Goal: Task Accomplishment & Management: Use online tool/utility

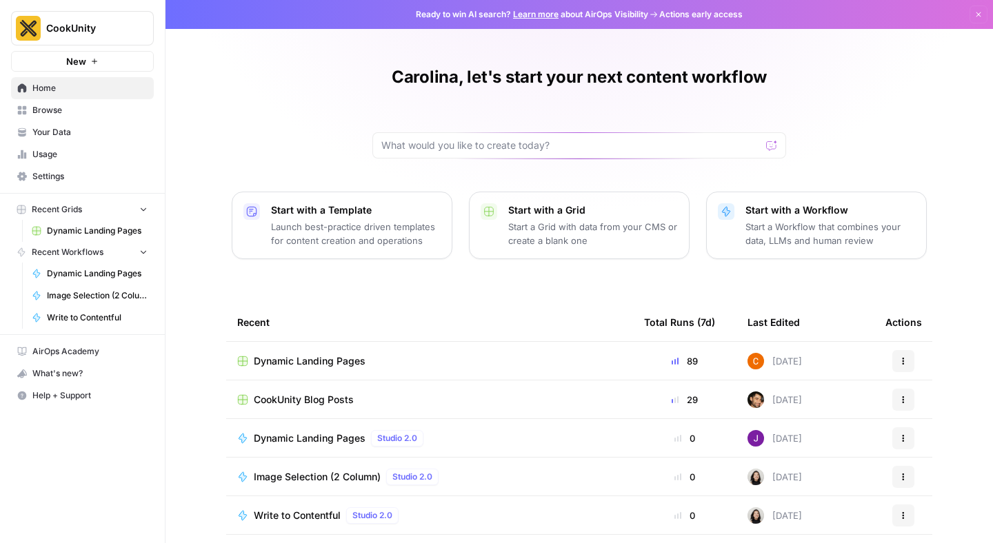
click at [310, 365] on span "Dynamic Landing Pages" at bounding box center [310, 361] width 112 height 14
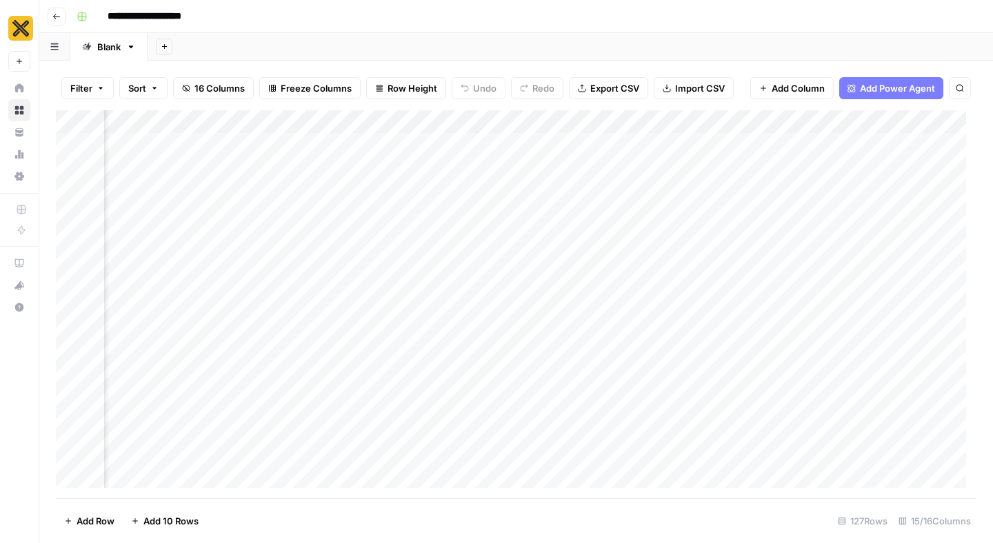
scroll to position [0, 199]
click at [356, 178] on div "Add Column" at bounding box center [516, 304] width 920 height 388
click at [530, 179] on div "Add Column" at bounding box center [516, 304] width 920 height 388
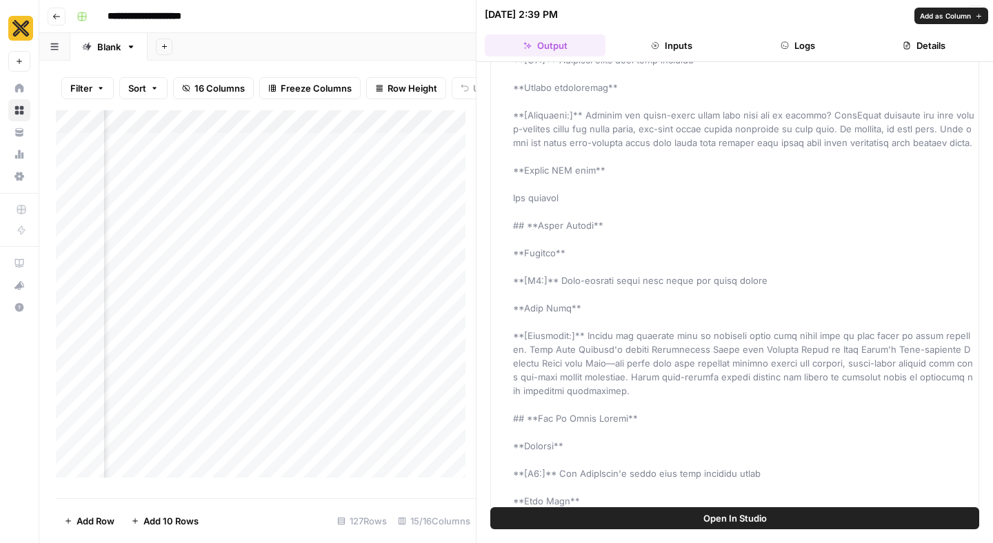
scroll to position [116, 0]
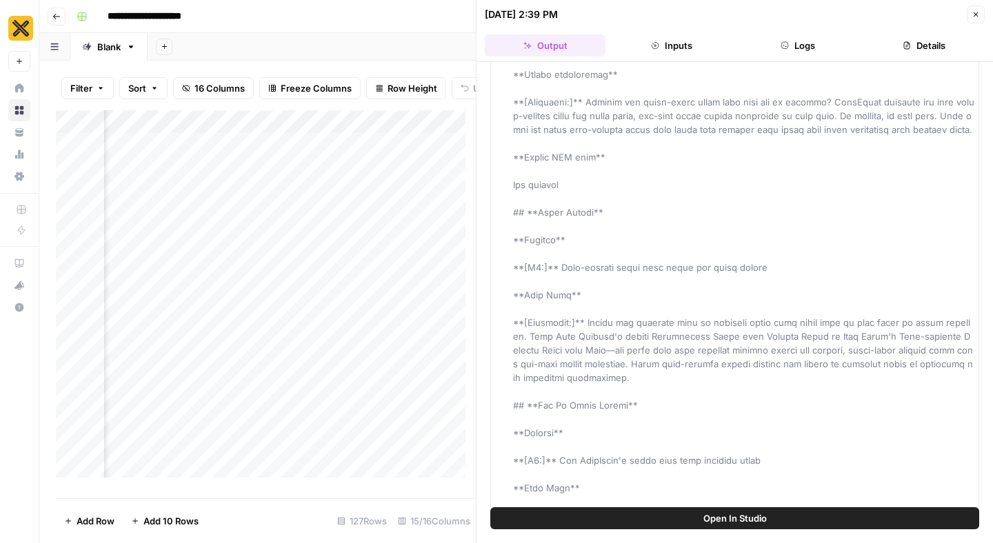
click at [977, 12] on icon "button" at bounding box center [975, 14] width 5 height 5
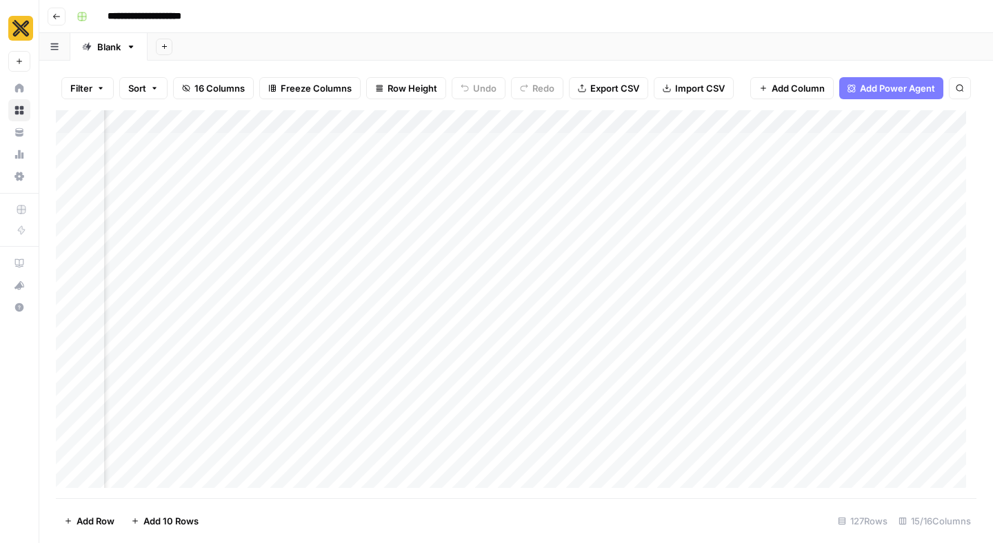
click at [531, 180] on div "Add Column" at bounding box center [516, 304] width 920 height 388
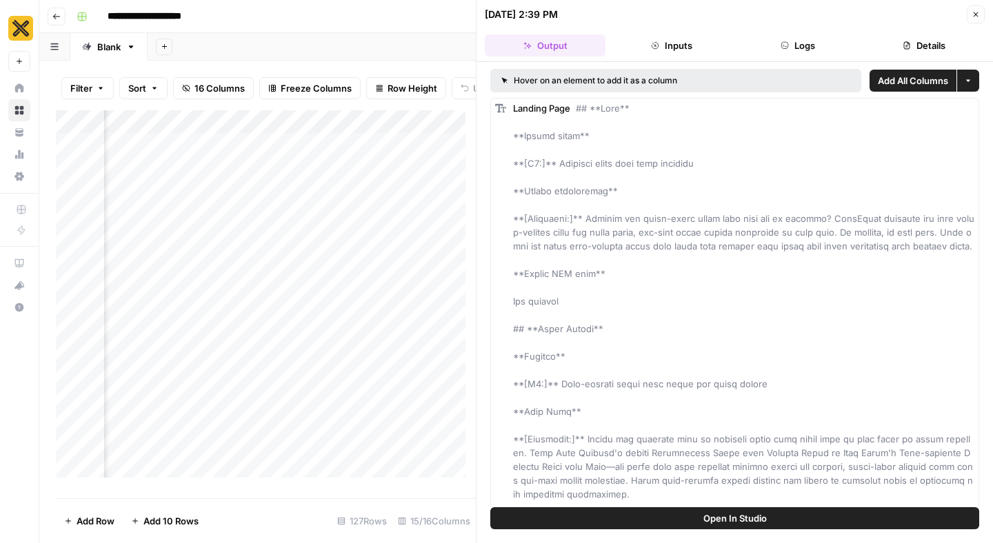
click at [925, 43] on button "Details" at bounding box center [924, 45] width 121 height 22
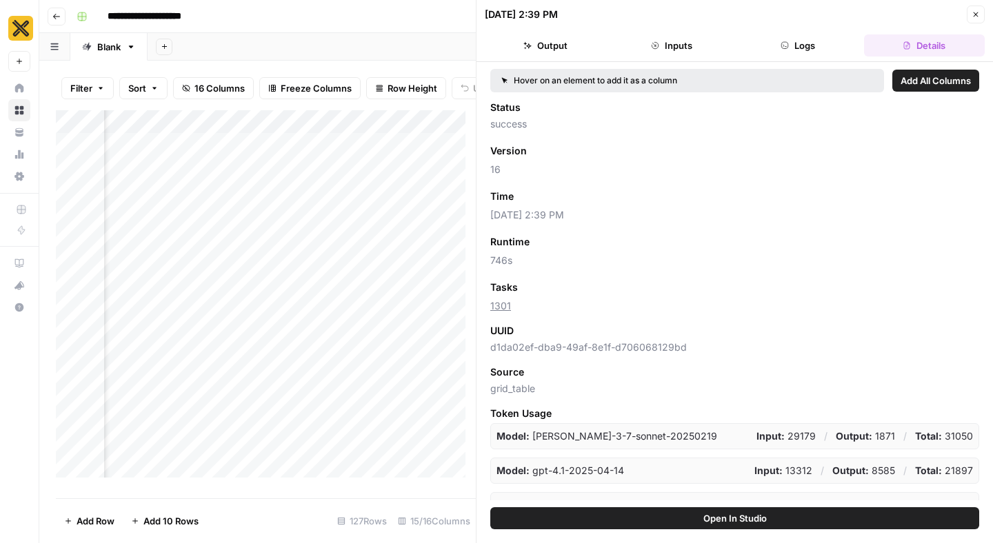
click at [796, 45] on button "Logs" at bounding box center [798, 45] width 121 height 22
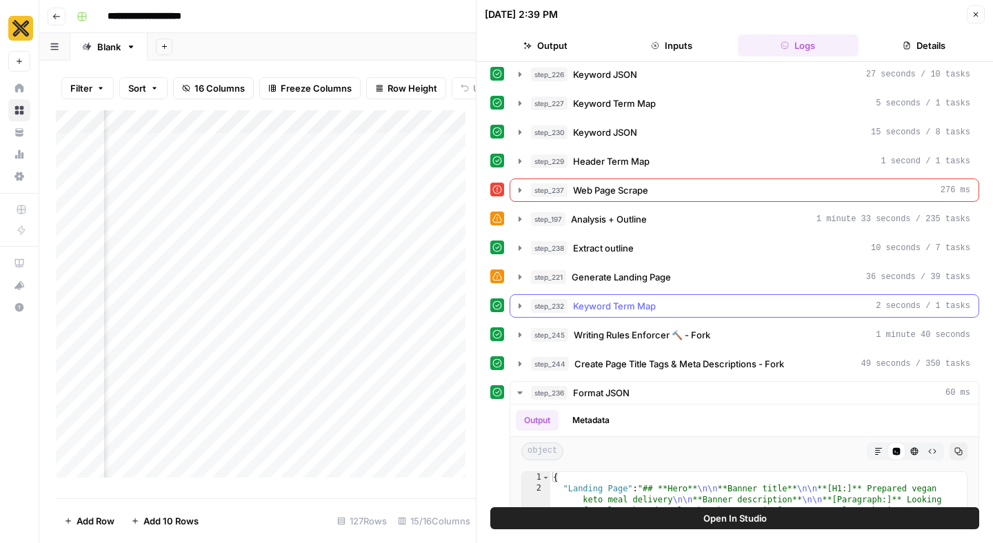
scroll to position [270, 0]
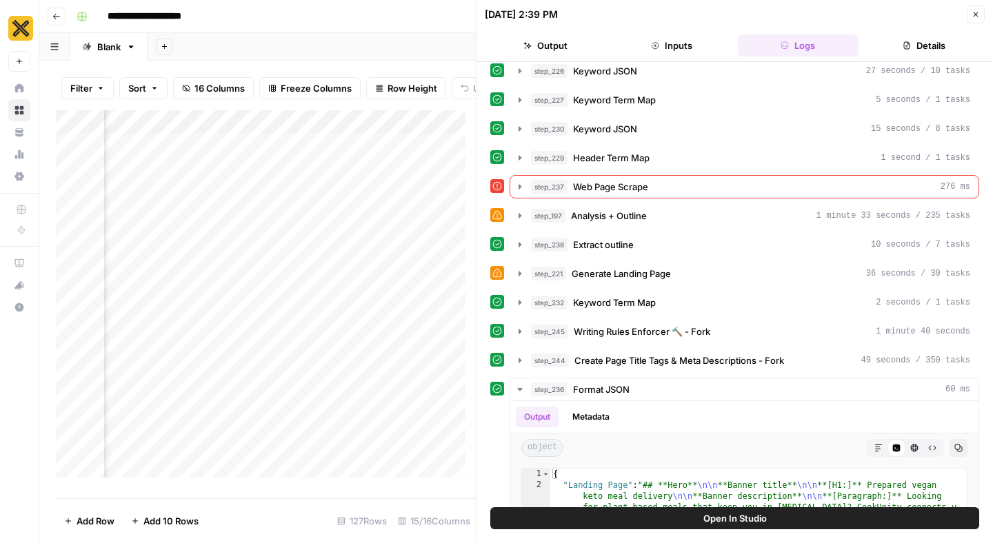
click at [976, 18] on icon "button" at bounding box center [975, 14] width 8 height 8
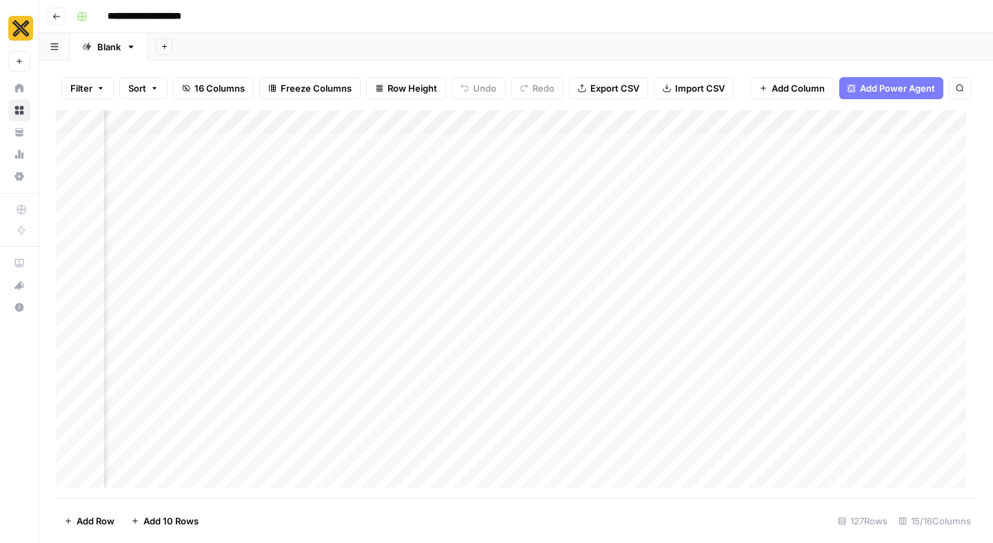
scroll to position [0, 868]
click at [797, 121] on div "Add Column" at bounding box center [516, 304] width 920 height 388
click at [654, 252] on div "Add Column" at bounding box center [516, 304] width 920 height 388
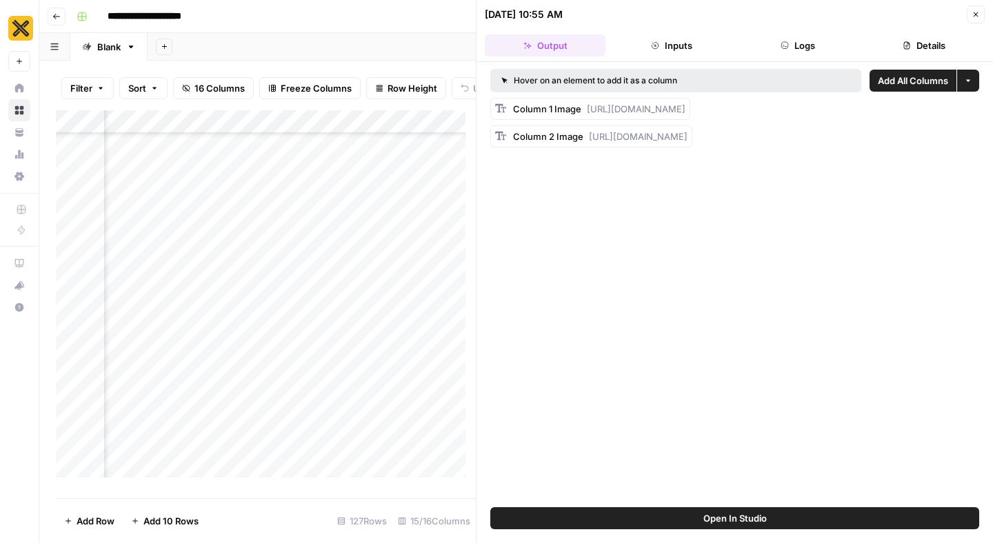
click at [789, 43] on button "Logs" at bounding box center [798, 45] width 121 height 22
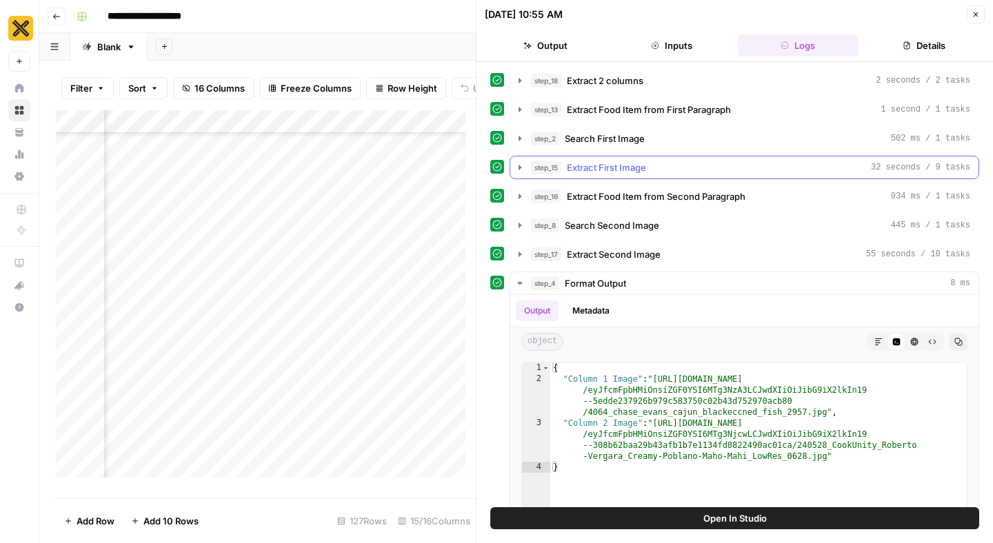
click at [518, 166] on icon "button" at bounding box center [519, 167] width 11 height 11
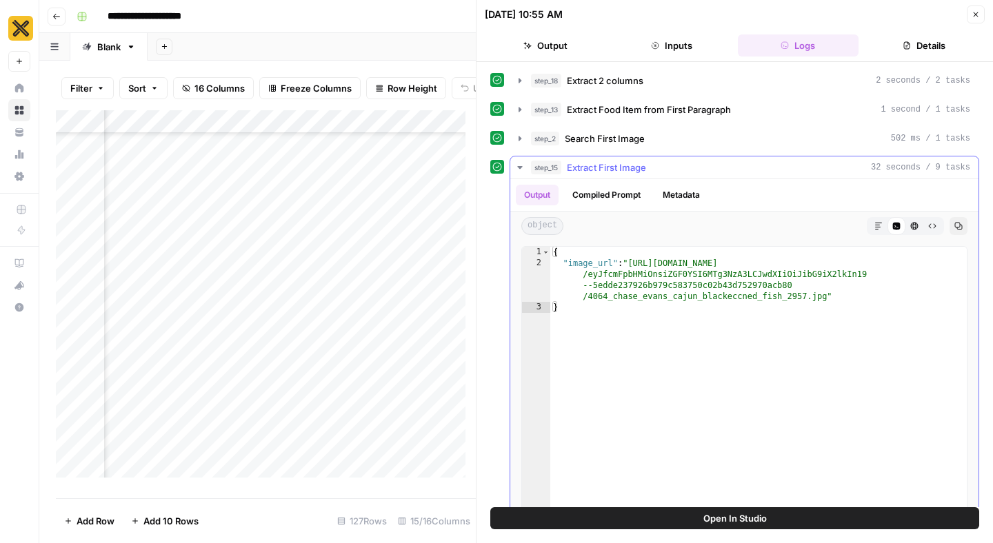
type textarea "**********"
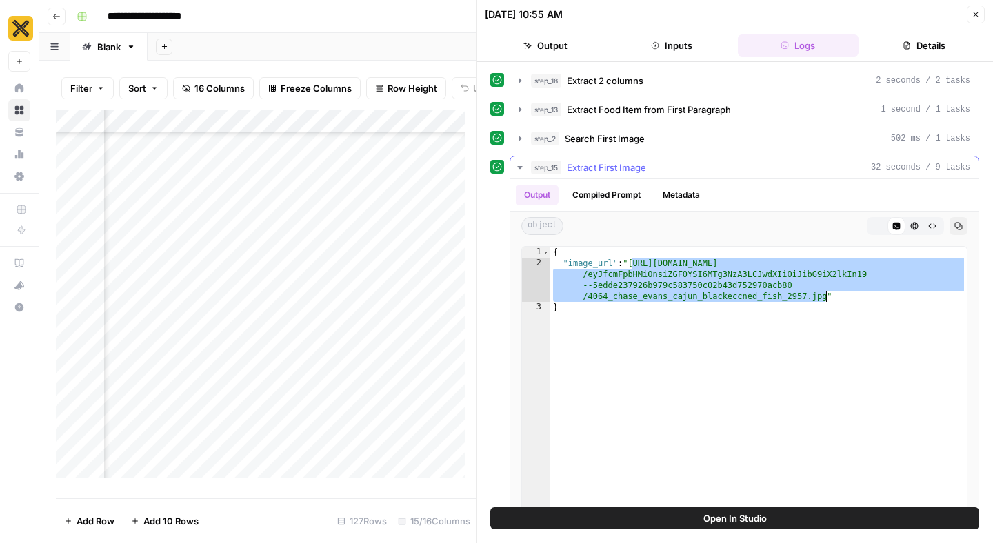
drag, startPoint x: 633, startPoint y: 262, endPoint x: 826, endPoint y: 301, distance: 197.0
click at [826, 301] on div "{ "image_url" : "[URL][DOMAIN_NAME] /eyJfcmFpbHMiOnsiZGF0YSI6MTg3NzA3LCJwdXIiOi…" at bounding box center [758, 393] width 416 height 293
click at [976, 17] on icon "button" at bounding box center [975, 14] width 8 height 8
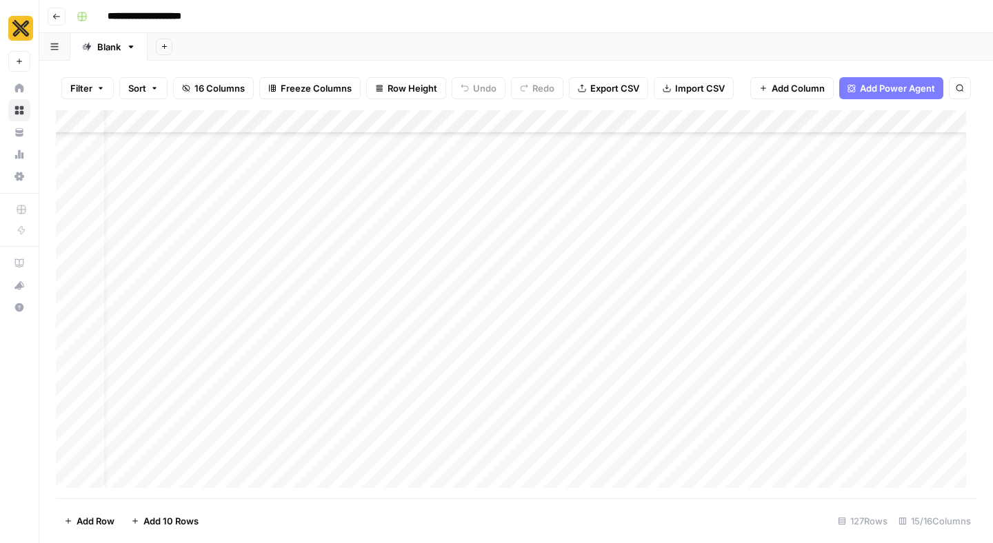
scroll to position [1575, 0]
click at [728, 145] on div "Add Column" at bounding box center [516, 304] width 920 height 388
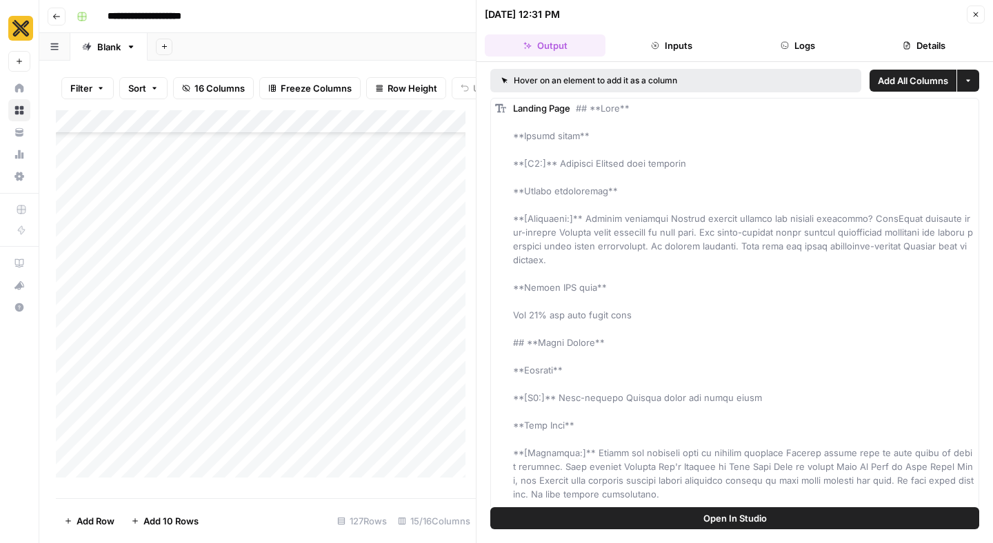
click at [932, 49] on button "Details" at bounding box center [924, 45] width 121 height 22
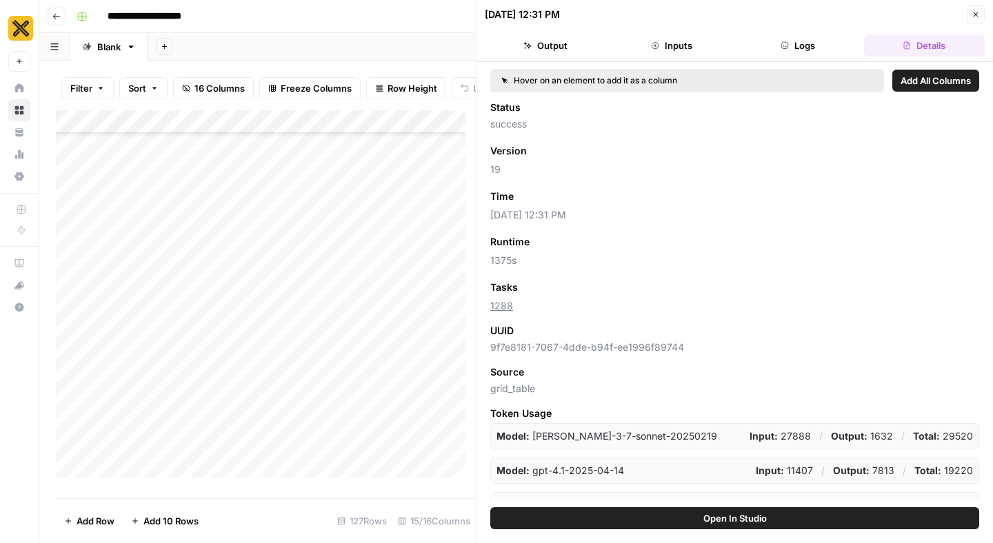
click at [797, 48] on button "Logs" at bounding box center [798, 45] width 121 height 22
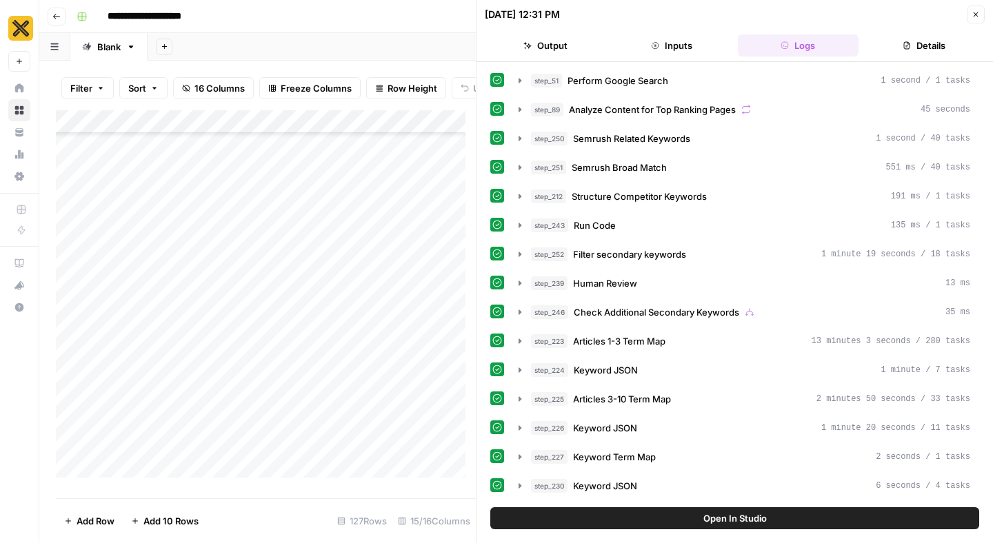
click at [977, 14] on icon "button" at bounding box center [975, 14] width 8 height 8
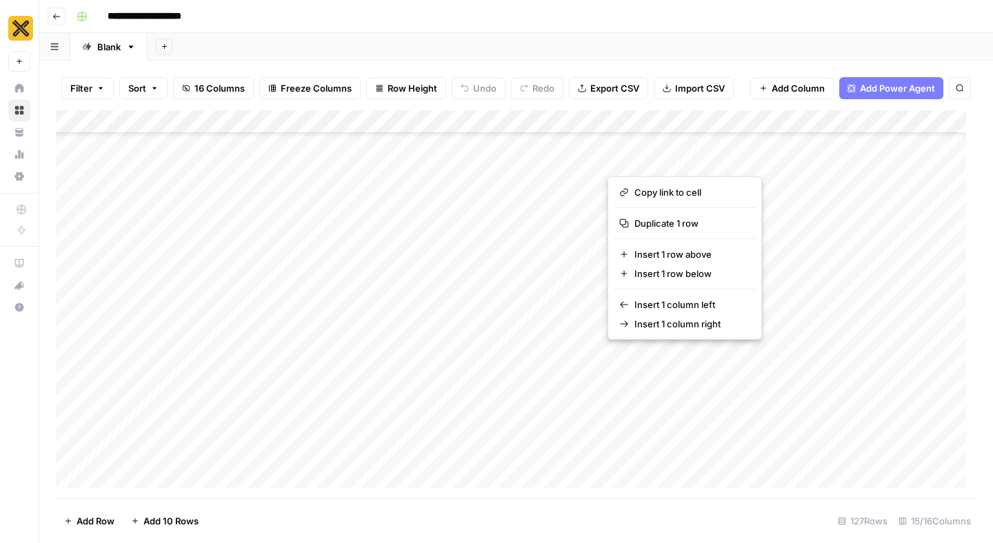
click at [730, 144] on button "button" at bounding box center [684, 152] width 154 height 37
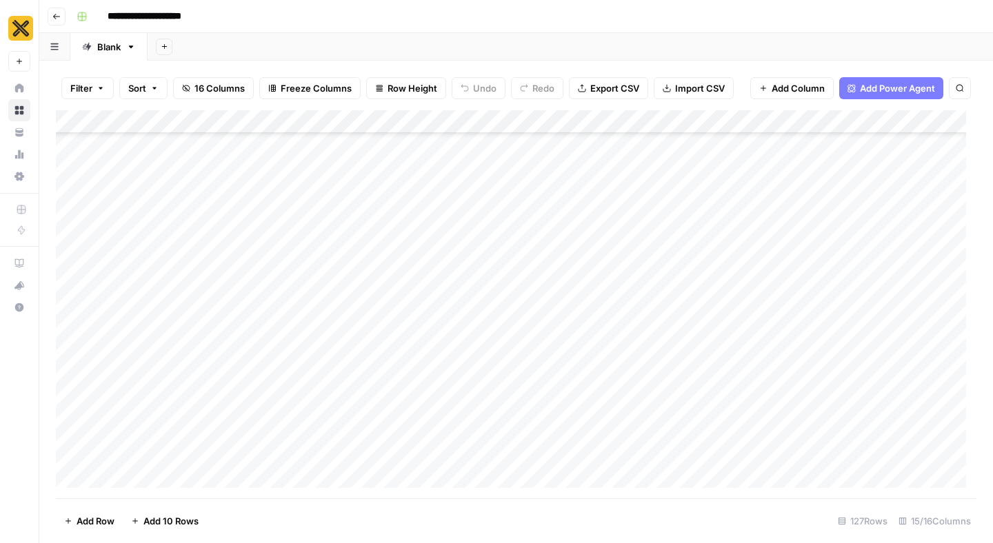
click at [802, 152] on div "Add Column" at bounding box center [516, 304] width 920 height 388
click at [725, 148] on div "Add Column" at bounding box center [516, 304] width 920 height 388
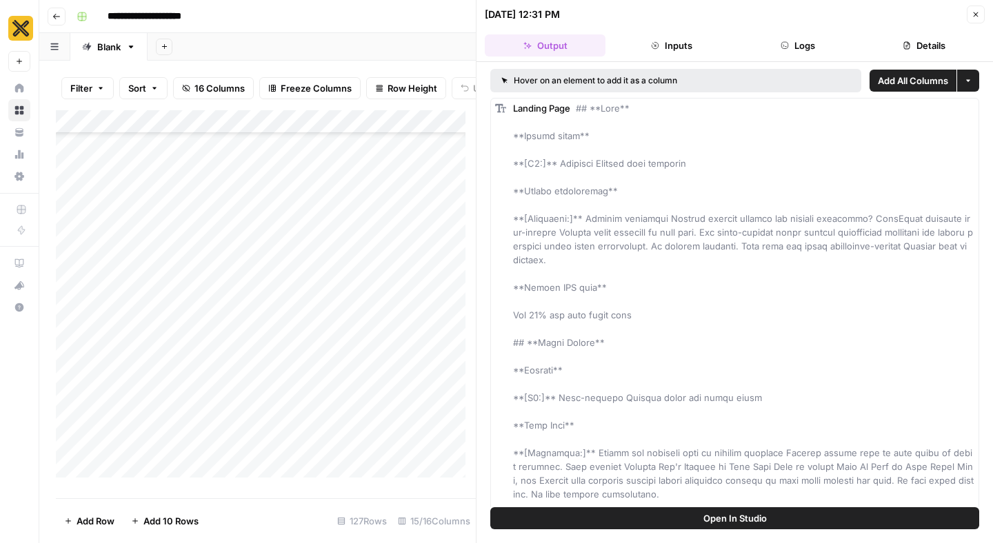
click at [801, 41] on button "Logs" at bounding box center [798, 45] width 121 height 22
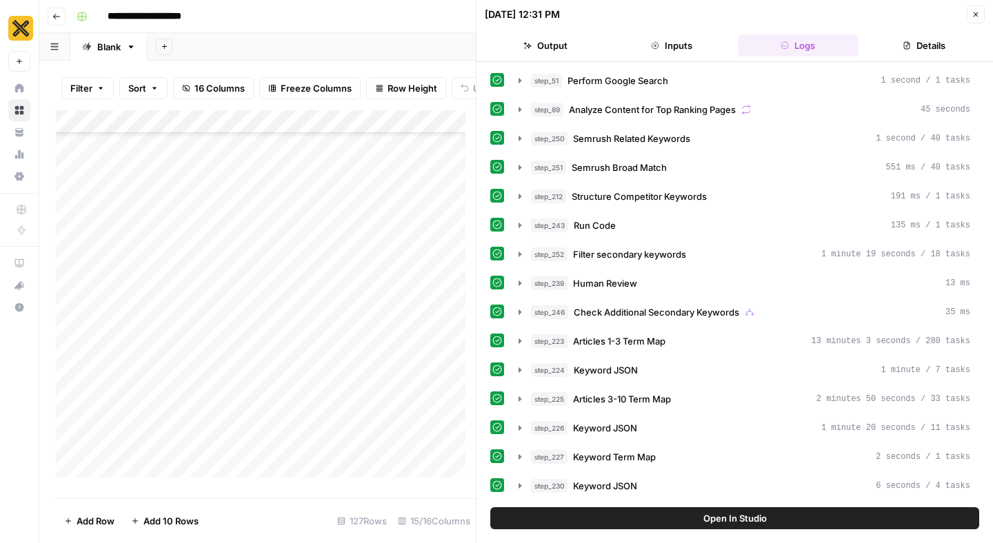
click at [627, 42] on button "Inputs" at bounding box center [671, 45] width 121 height 22
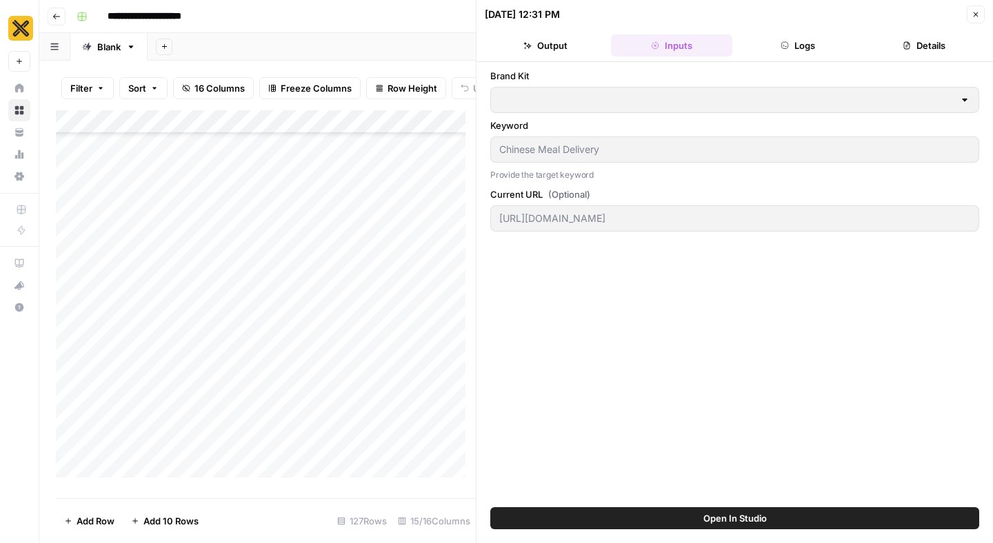
type input "CookUnity"
click at [485, 44] on button "Output" at bounding box center [545, 45] width 121 height 22
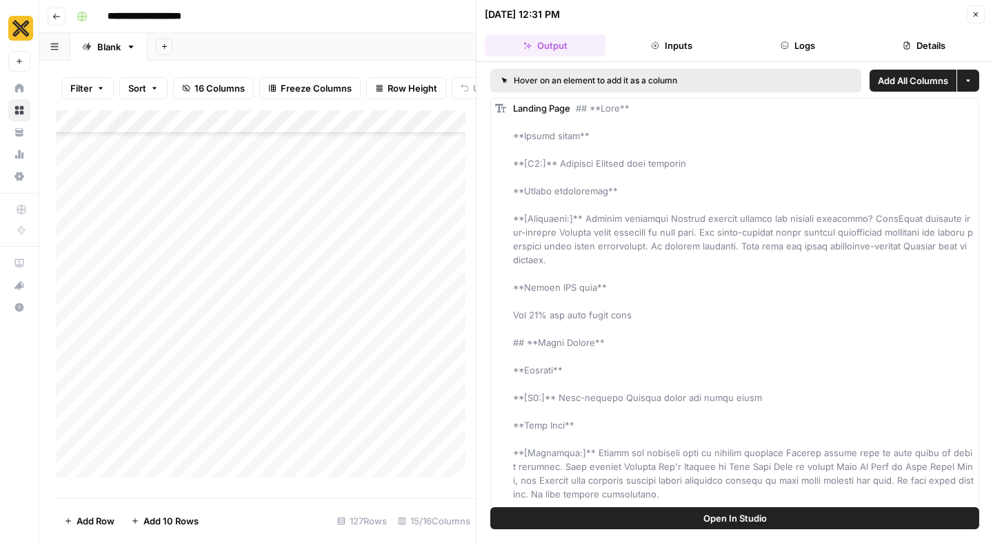
click at [973, 17] on icon "button" at bounding box center [975, 14] width 8 height 8
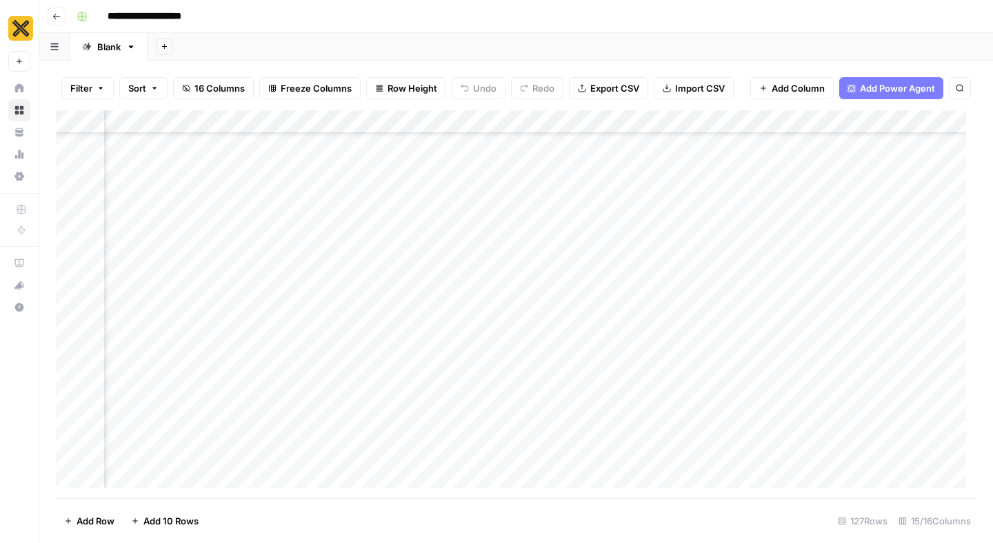
scroll to position [1403, 613]
click at [912, 122] on div "Add Column" at bounding box center [516, 304] width 920 height 388
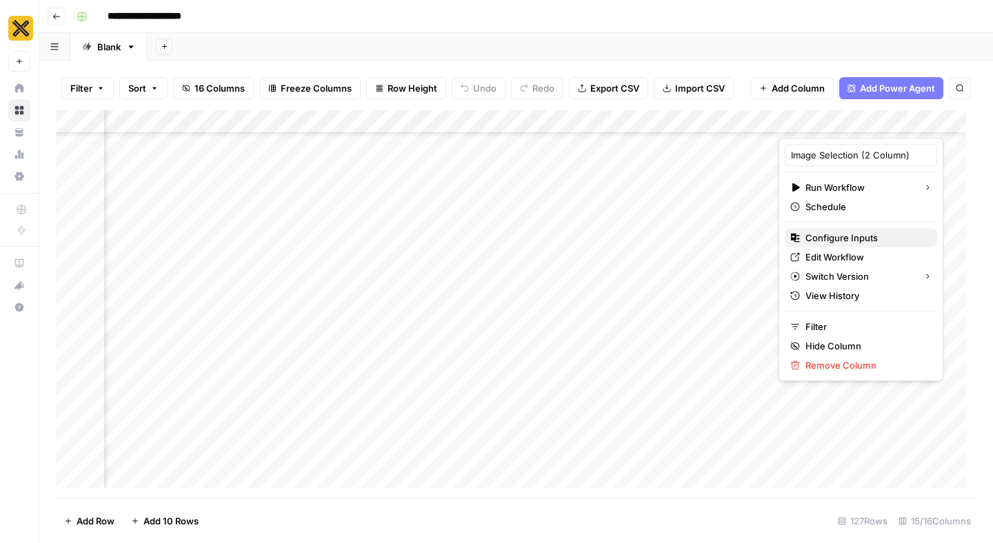
click at [840, 239] on span "Configure Inputs" at bounding box center [865, 238] width 121 height 14
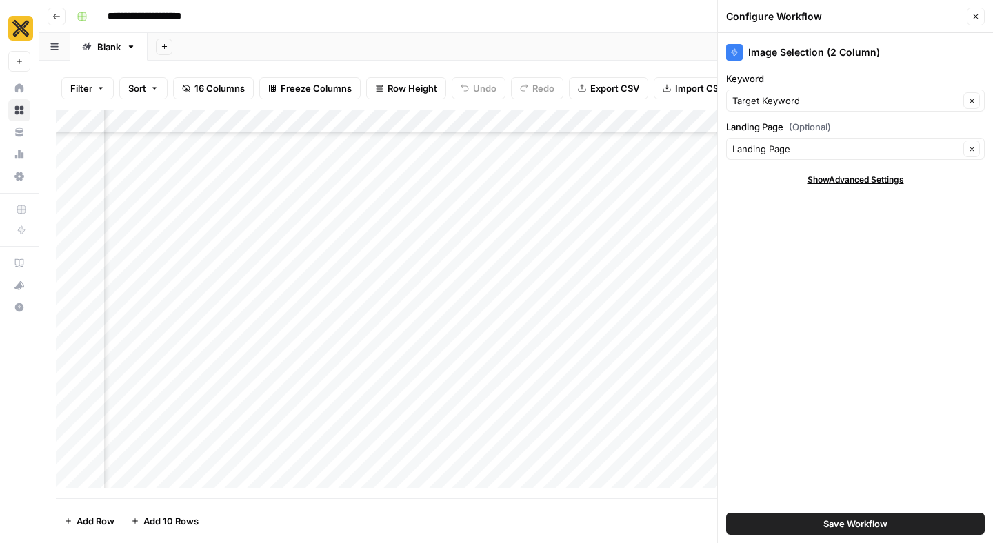
click at [975, 6] on header "Configure Workflow Close" at bounding box center [855, 16] width 275 height 33
click at [975, 15] on icon "button" at bounding box center [975, 16] width 5 height 5
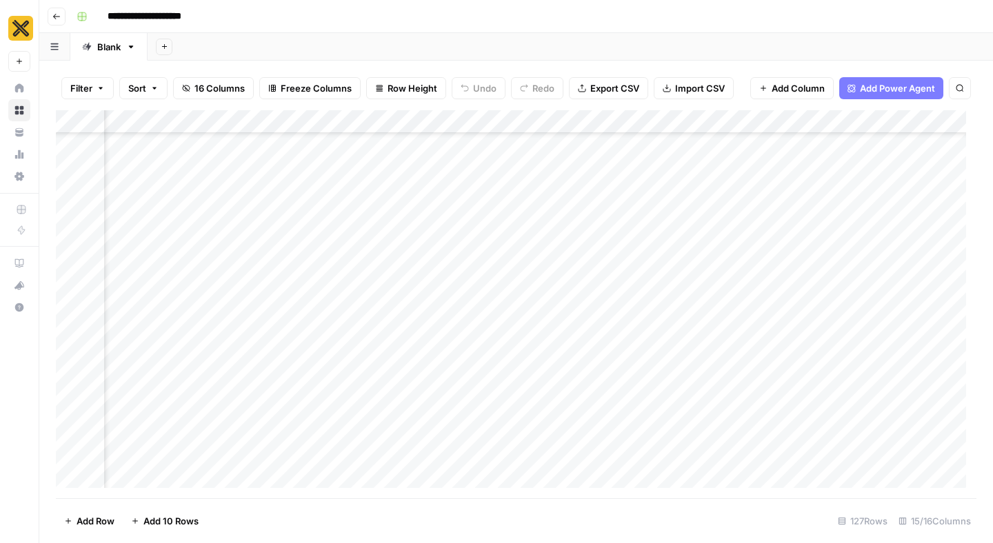
click at [908, 119] on div "Add Column" at bounding box center [516, 304] width 920 height 388
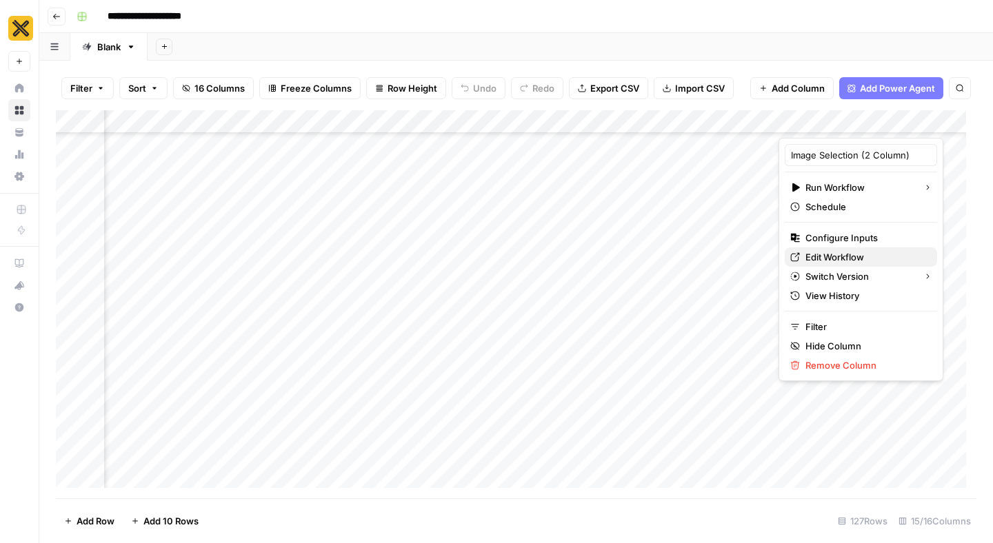
click at [826, 254] on span "Edit Workflow" at bounding box center [865, 257] width 121 height 14
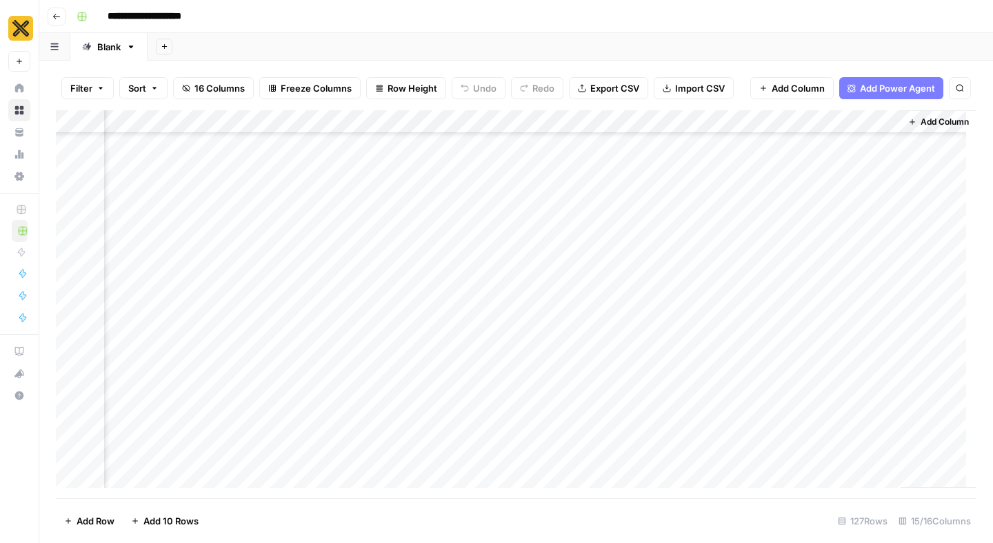
scroll to position [1403, 1265]
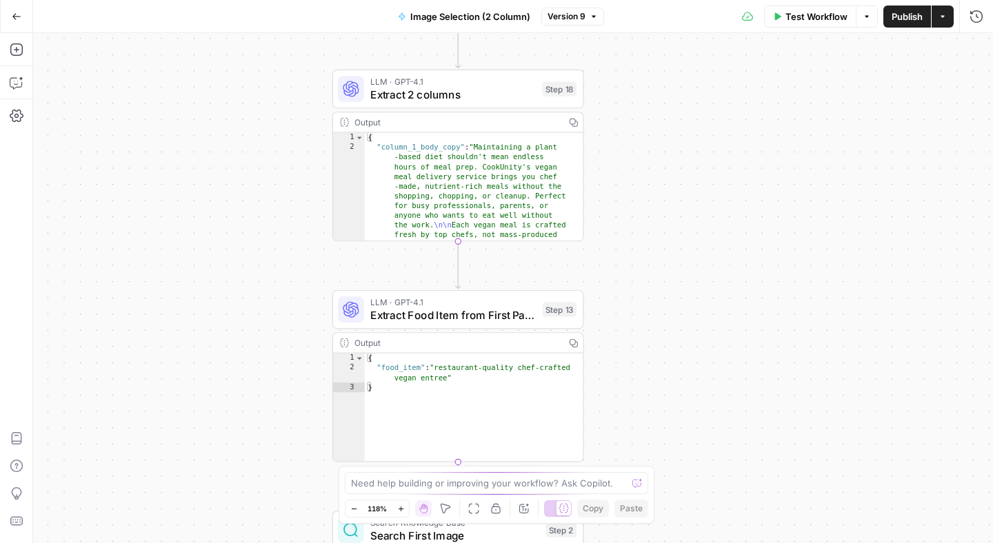
drag, startPoint x: 557, startPoint y: 101, endPoint x: 602, endPoint y: 425, distance: 327.1
click at [602, 425] on div "Workflow Set Inputs Inputs LLM · GPT-4.1 Extract 2 columns Step 18 Output Copy …" at bounding box center [512, 288] width 959 height 510
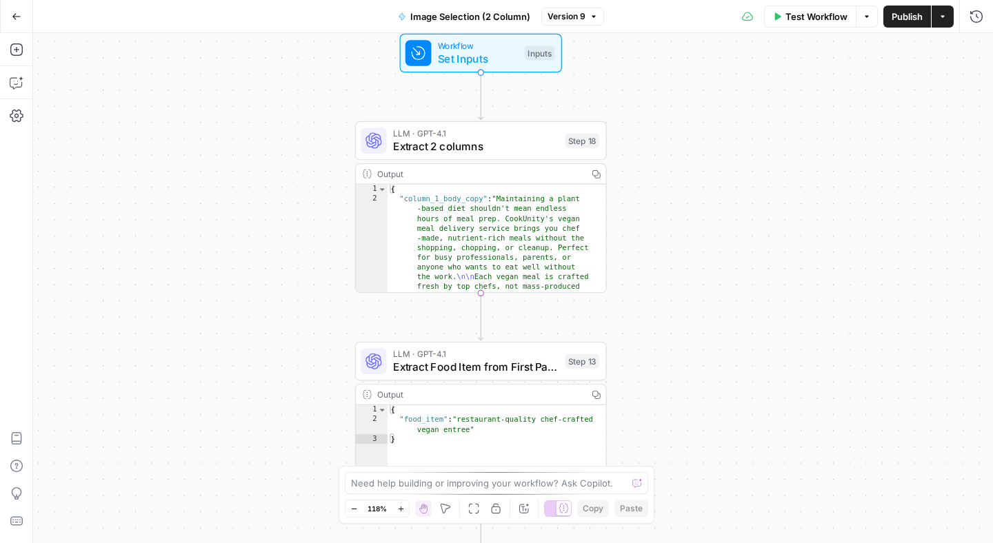
drag, startPoint x: 607, startPoint y: 142, endPoint x: 631, endPoint y: 181, distance: 45.5
click at [630, 185] on div "Workflow Set Inputs Inputs LLM · GPT-4.1 Extract 2 columns Step 18 Output Copy …" at bounding box center [512, 288] width 959 height 510
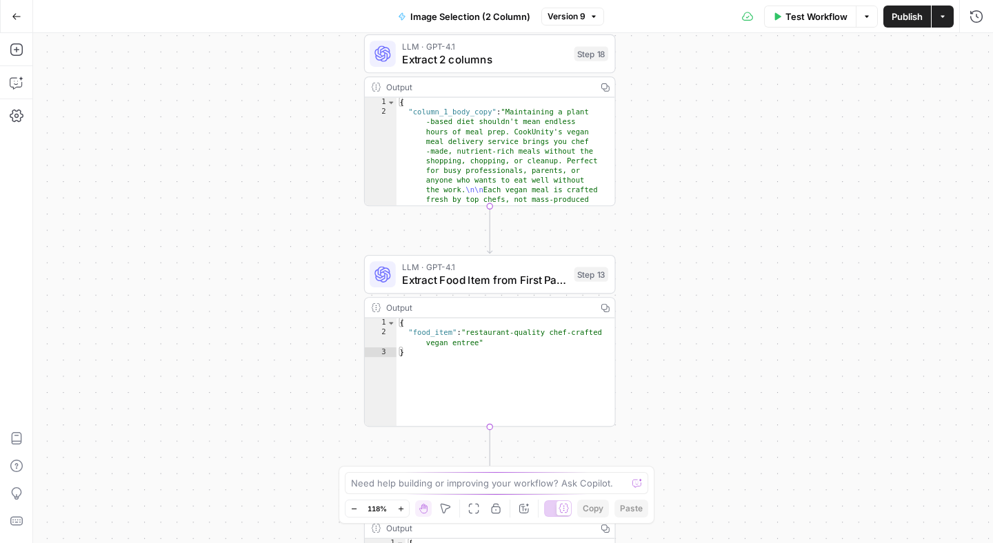
drag, startPoint x: 627, startPoint y: 213, endPoint x: 636, endPoint y: 126, distance: 87.3
click at [636, 126] on div "Workflow Set Inputs Inputs LLM · GPT-4.1 Extract 2 columns Step 18 Output Copy …" at bounding box center [512, 288] width 959 height 510
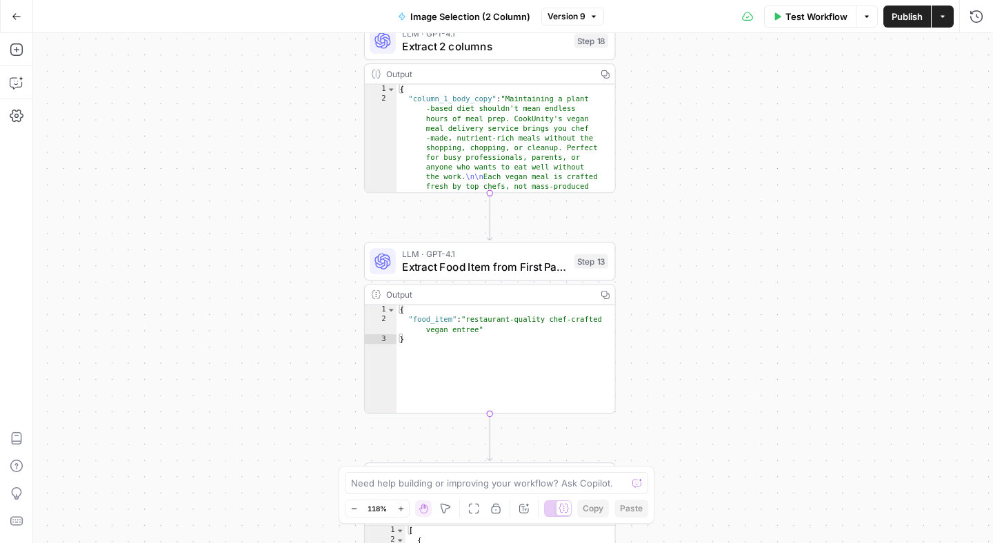
drag, startPoint x: 636, startPoint y: 126, endPoint x: 636, endPoint y: 113, distance: 13.1
click at [636, 113] on div "Workflow Set Inputs Inputs LLM · GPT-4.1 Extract 2 columns Step 18 Output Copy …" at bounding box center [512, 288] width 959 height 510
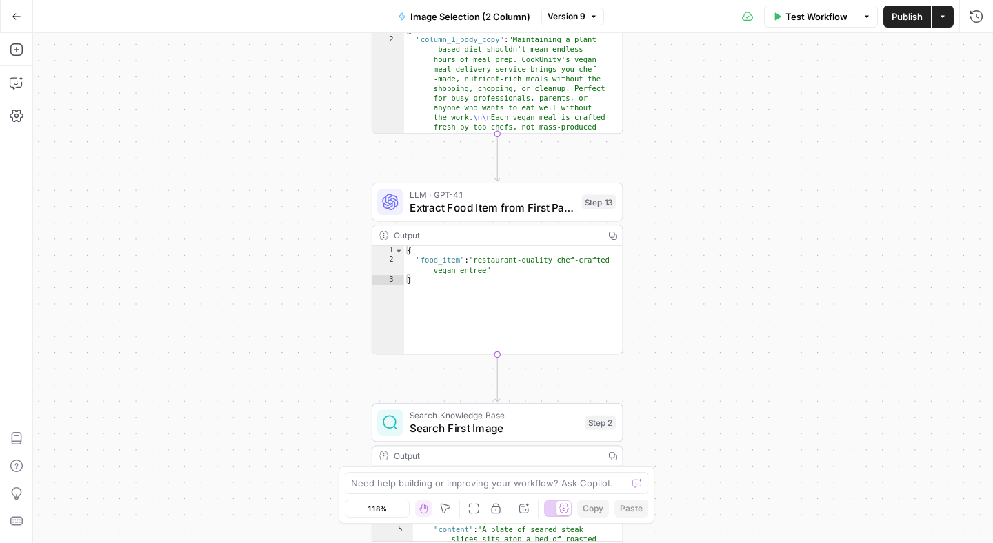
drag, startPoint x: 617, startPoint y: 276, endPoint x: 625, endPoint y: 197, distance: 78.9
click at [625, 197] on div "Workflow Set Inputs Inputs LLM · GPT-4.1 Extract 2 columns Step 18 Output Copy …" at bounding box center [512, 288] width 959 height 510
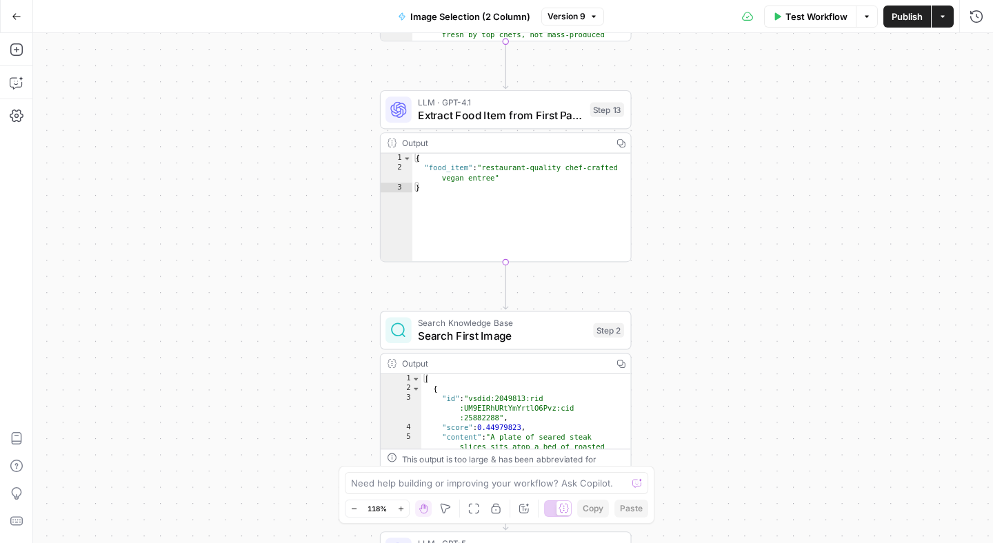
drag, startPoint x: 627, startPoint y: 365, endPoint x: 636, endPoint y: 277, distance: 88.6
click at [636, 277] on div "Workflow Set Inputs Inputs LLM · GPT-4.1 Extract 2 columns Step 18 Output Copy …" at bounding box center [512, 288] width 959 height 510
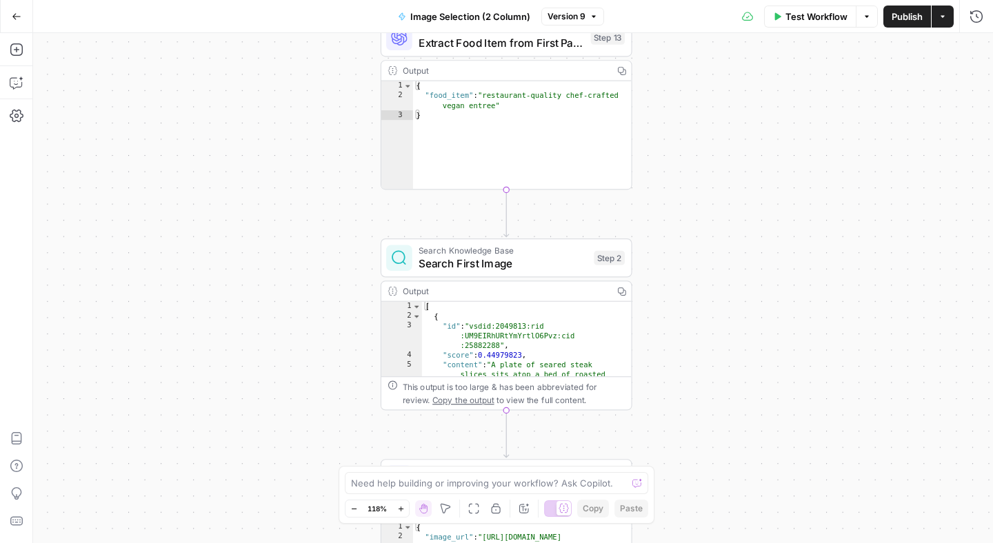
drag, startPoint x: 636, startPoint y: 277, endPoint x: 633, endPoint y: 202, distance: 75.2
click at [633, 202] on div "Workflow Set Inputs Inputs LLM · GPT-4.1 Extract 2 columns Step 18 Output Copy …" at bounding box center [512, 288] width 959 height 510
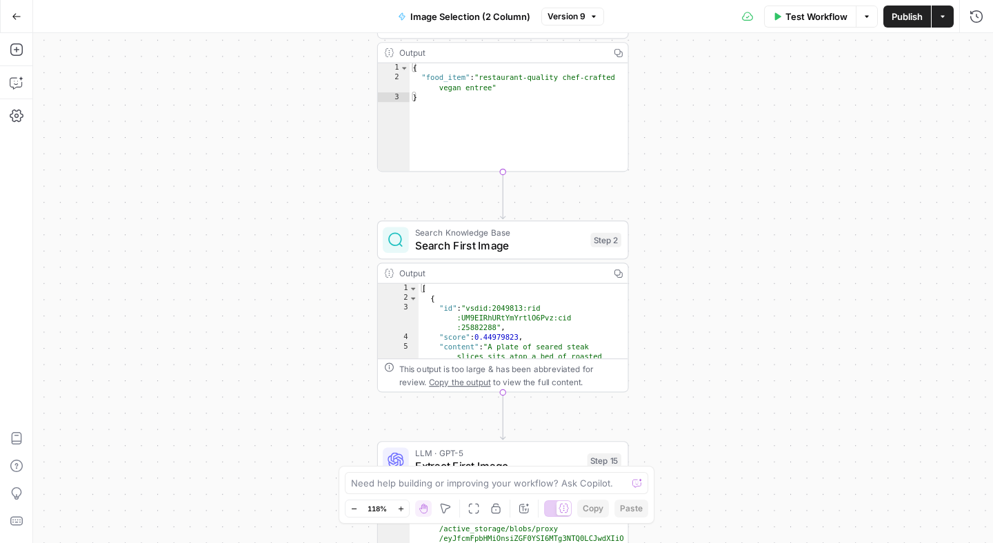
drag, startPoint x: 656, startPoint y: 380, endPoint x: 654, endPoint y: 329, distance: 51.0
click at [656, 354] on div "Workflow Set Inputs Inputs LLM · GPT-4.1 Extract 2 columns Step 18 Output Copy …" at bounding box center [512, 288] width 959 height 510
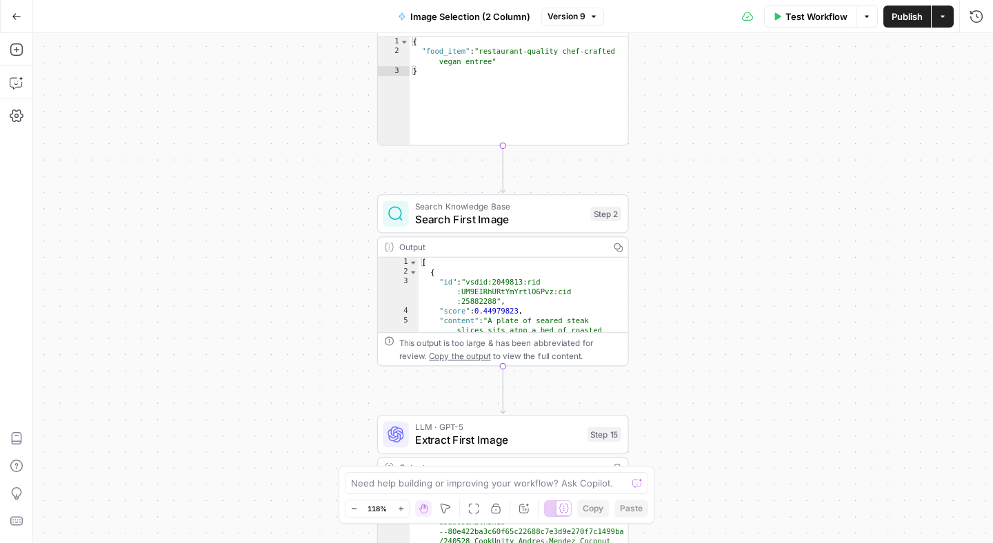
type textarea "**********"
click at [547, 290] on div "[ { "id" : "vsdid:2049813:rid :UM9EIRhURtYmYrtlO6Pvz:cid :25882288" , "score" :…" at bounding box center [516, 393] width 197 height 270
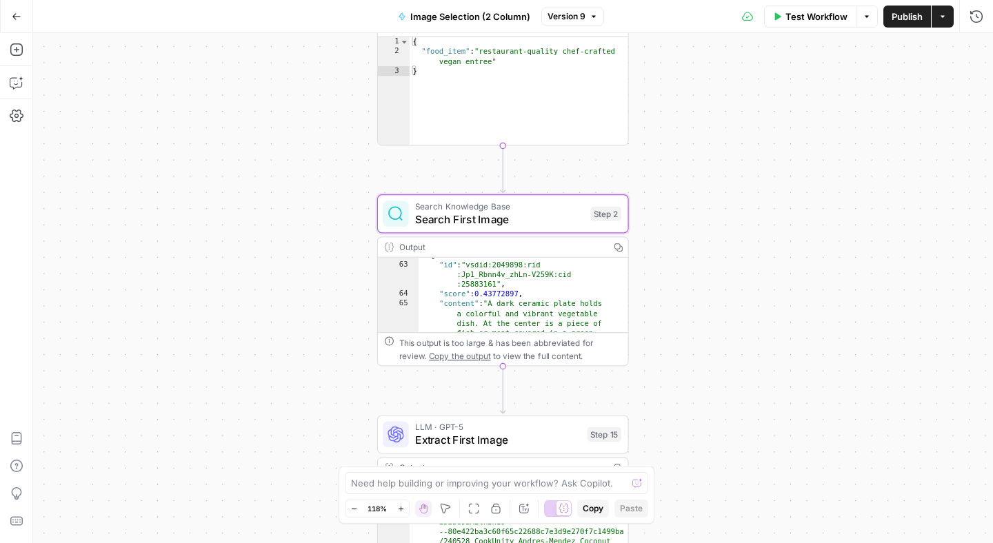
scroll to position [1635, 0]
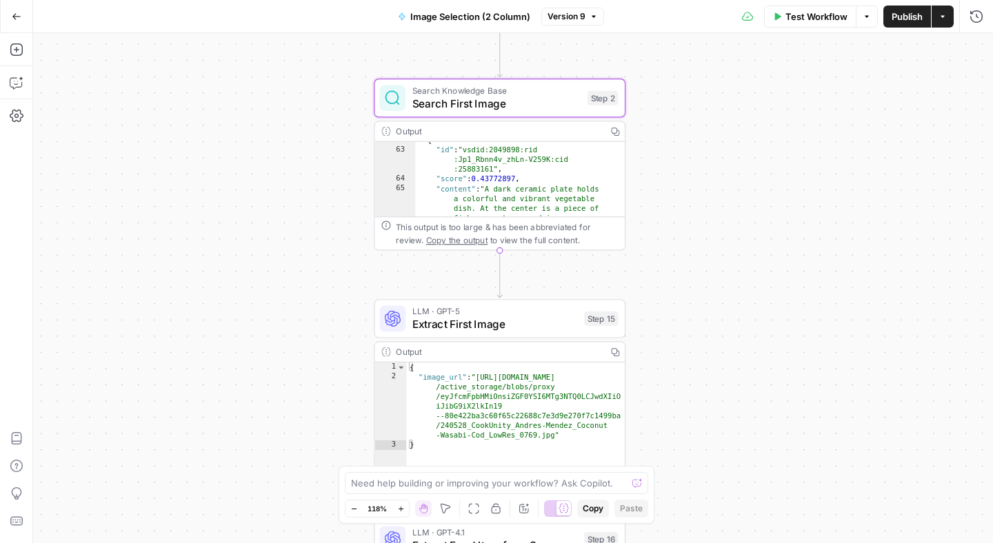
type textarea "**********"
click at [536, 374] on div "{ "image_url" : "https://cdn.airops.com/rails /active_storage/blobs/proxy /eyJf…" at bounding box center [515, 427] width 219 height 128
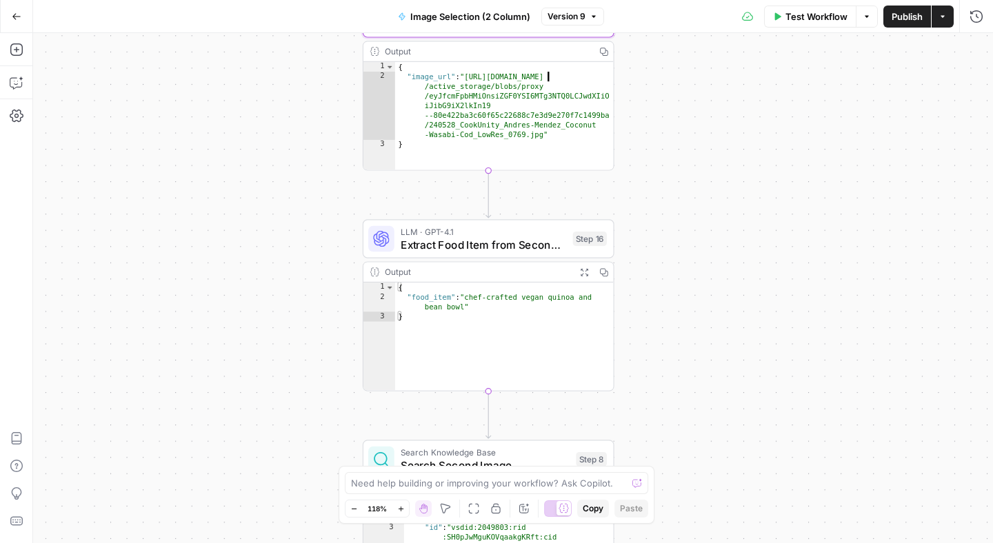
type textarea "*"
click at [534, 327] on div "{ "food_item" : "chef-crafted vegan quinoa and bean bowl" }" at bounding box center [504, 347] width 219 height 128
